Goal: Submit feedback/report problem

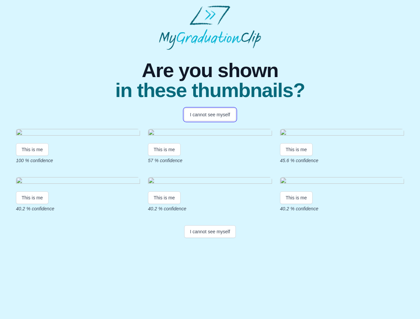
click at [210, 115] on button "I cannot see myself" at bounding box center [209, 114] width 51 height 13
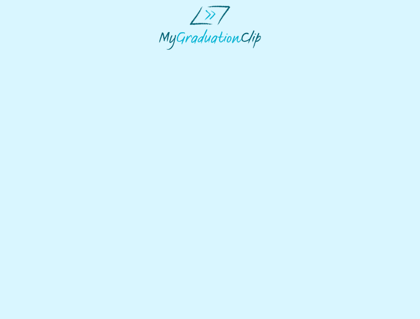
click at [32, 55] on html at bounding box center [210, 27] width 420 height 55
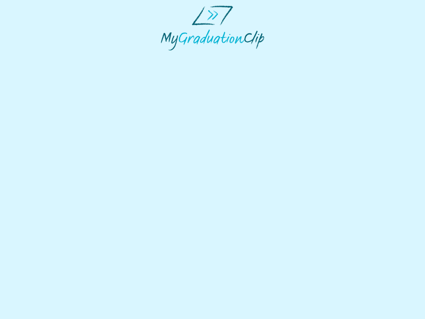
click at [165, 56] on html at bounding box center [212, 28] width 425 height 56
click at [298, 56] on html at bounding box center [212, 28] width 425 height 56
click at [32, 56] on html at bounding box center [212, 28] width 425 height 56
click at [165, 56] on html at bounding box center [212, 28] width 425 height 56
click at [298, 56] on html at bounding box center [212, 28] width 425 height 56
